Goal: Task Accomplishment & Management: Manage account settings

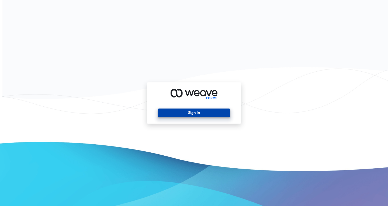
click at [215, 112] on button "Sign In" at bounding box center [194, 112] width 72 height 9
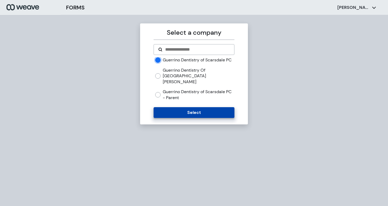
click at [190, 111] on button "Select" at bounding box center [193, 112] width 80 height 11
